Goal: Transaction & Acquisition: Purchase product/service

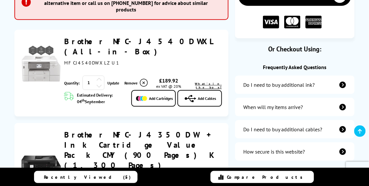
scroll to position [131, 0]
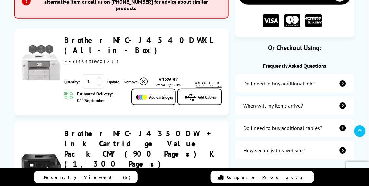
click at [131, 86] on link "Remove" at bounding box center [137, 82] width 24 height 10
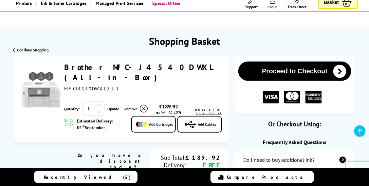
scroll to position [54, 0]
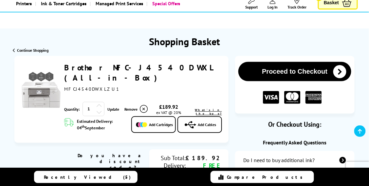
click at [277, 63] on button "Proceed to Checkout" at bounding box center [294, 71] width 113 height 19
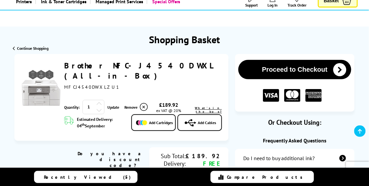
scroll to position [75, 0]
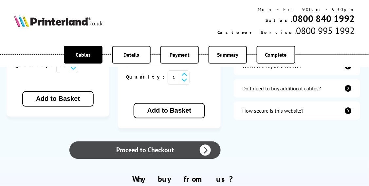
click at [129, 141] on link "Proceed to Checkout" at bounding box center [144, 150] width 151 height 18
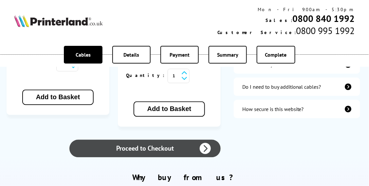
scroll to position [273, 0]
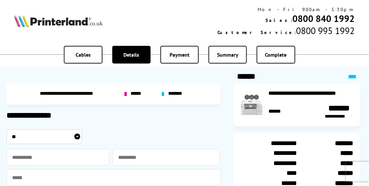
click at [285, 98] on div "**********" at bounding box center [311, 104] width 85 height 29
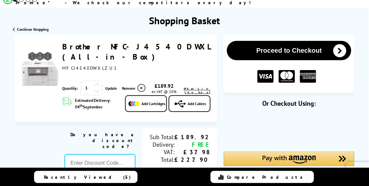
click at [80, 42] on link "Brother MFC-J4540DWXL (All-in-Box)" at bounding box center [136, 52] width 148 height 20
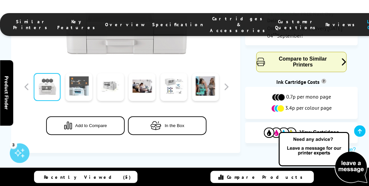
scroll to position [381, 0]
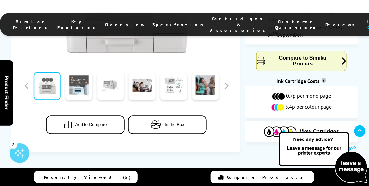
click at [173, 122] on span "In the Box" at bounding box center [175, 124] width 20 height 5
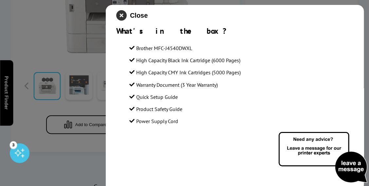
click at [120, 15] on icon "close modal" at bounding box center [121, 15] width 10 height 10
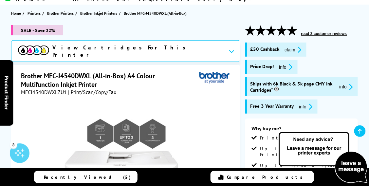
scroll to position [76, 0]
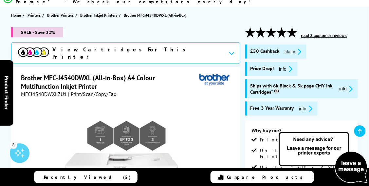
click at [291, 66] on icon "promo-description" at bounding box center [290, 69] width 6 height 7
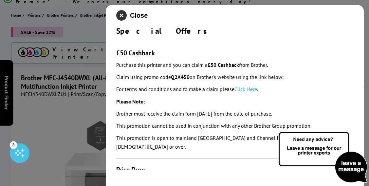
click at [120, 14] on icon "close modal" at bounding box center [121, 15] width 10 height 10
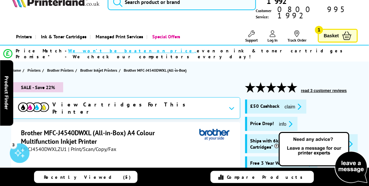
scroll to position [0, 0]
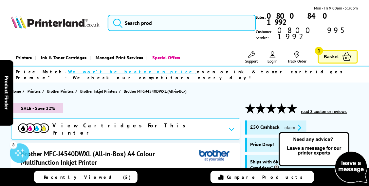
click at [332, 52] on span "Basket" at bounding box center [331, 56] width 15 height 9
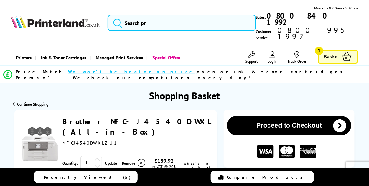
click at [268, 117] on button "Proceed to Checkout" at bounding box center [289, 125] width 124 height 19
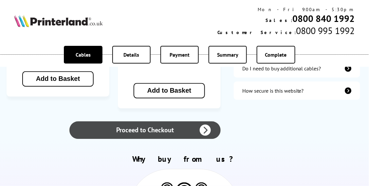
click at [130, 122] on link "Proceed to Checkout" at bounding box center [144, 131] width 151 height 18
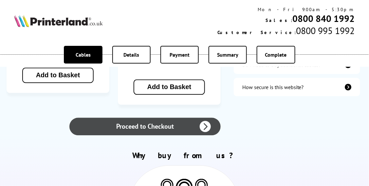
scroll to position [295, 0]
